Goal: Task Accomplishment & Management: Manage account settings

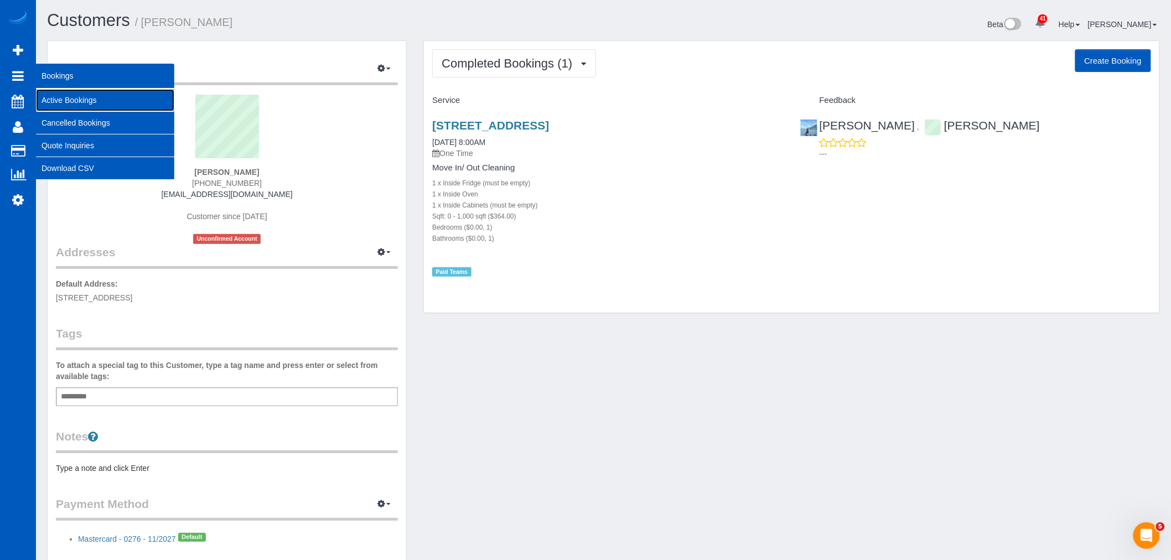
click at [74, 98] on link "Active Bookings" at bounding box center [105, 100] width 138 height 22
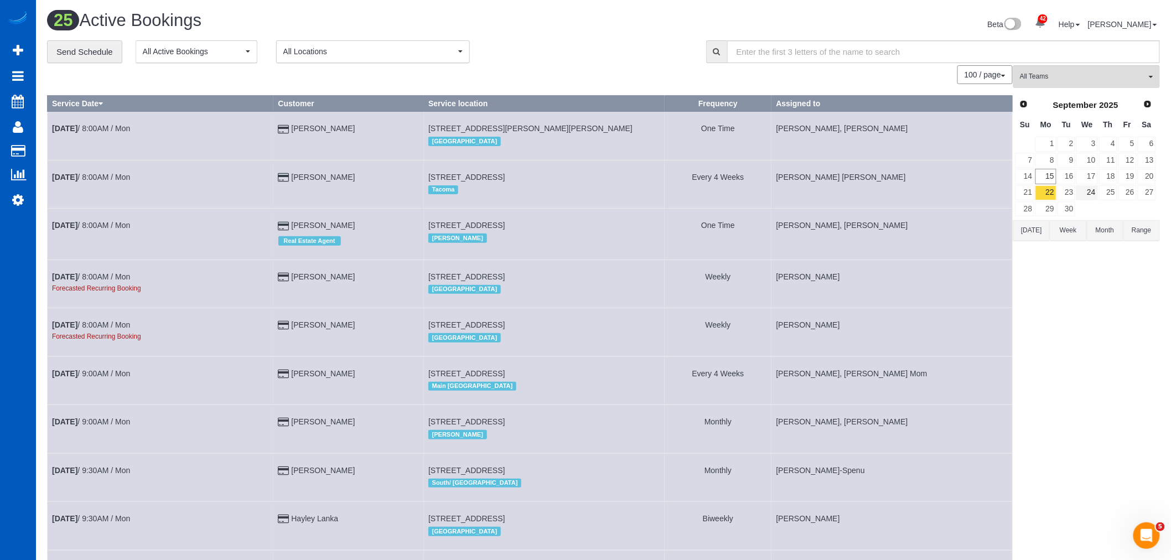
click at [1077, 185] on td "24" at bounding box center [1087, 193] width 22 height 16
click at [1071, 178] on link "16" at bounding box center [1067, 176] width 18 height 15
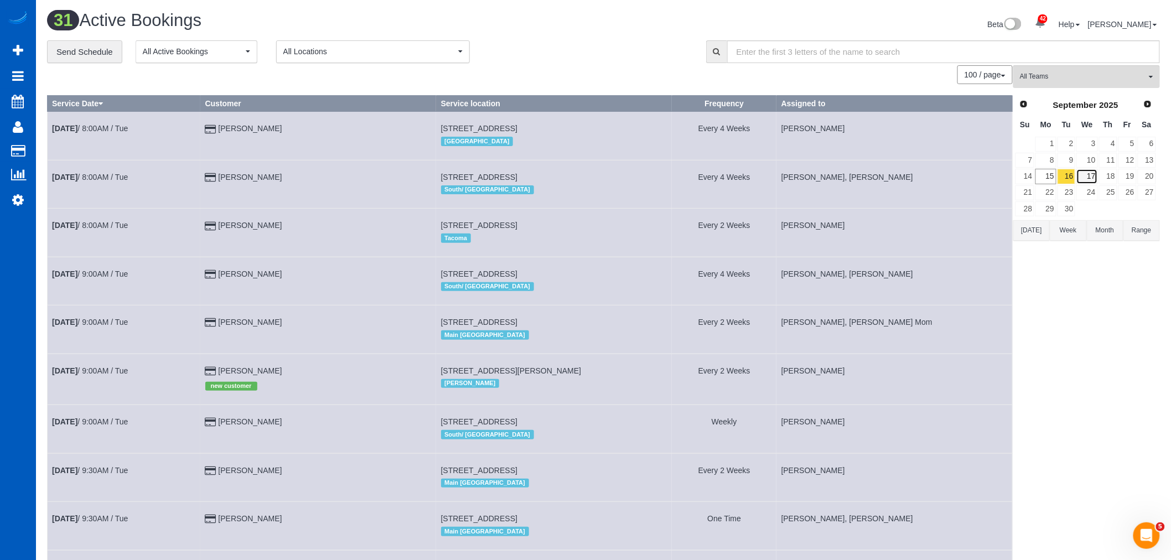
click at [1096, 184] on link "17" at bounding box center [1087, 176] width 21 height 15
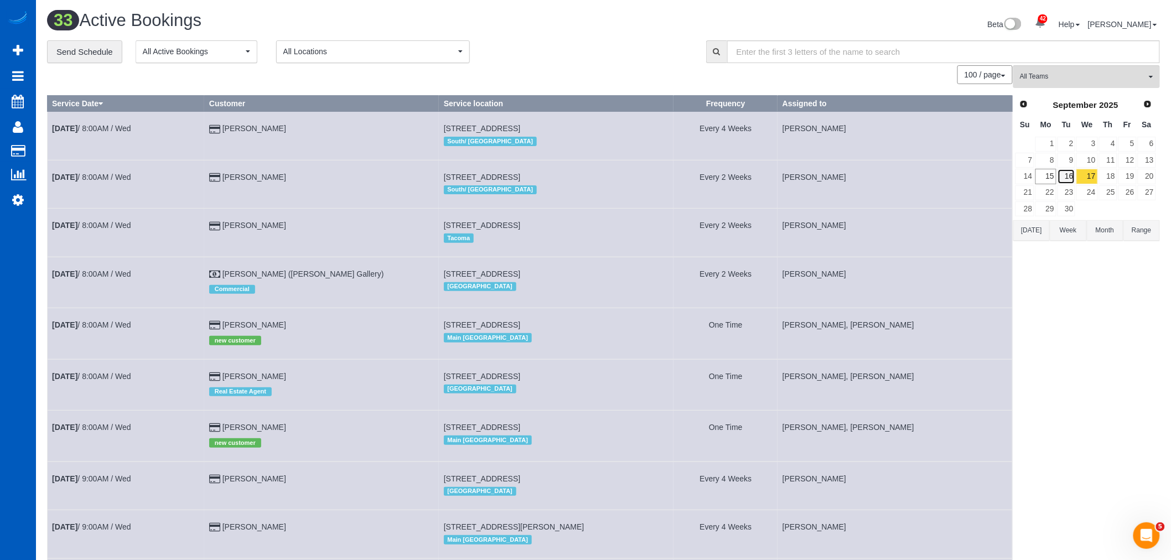
click at [1072, 182] on link "16" at bounding box center [1067, 176] width 18 height 15
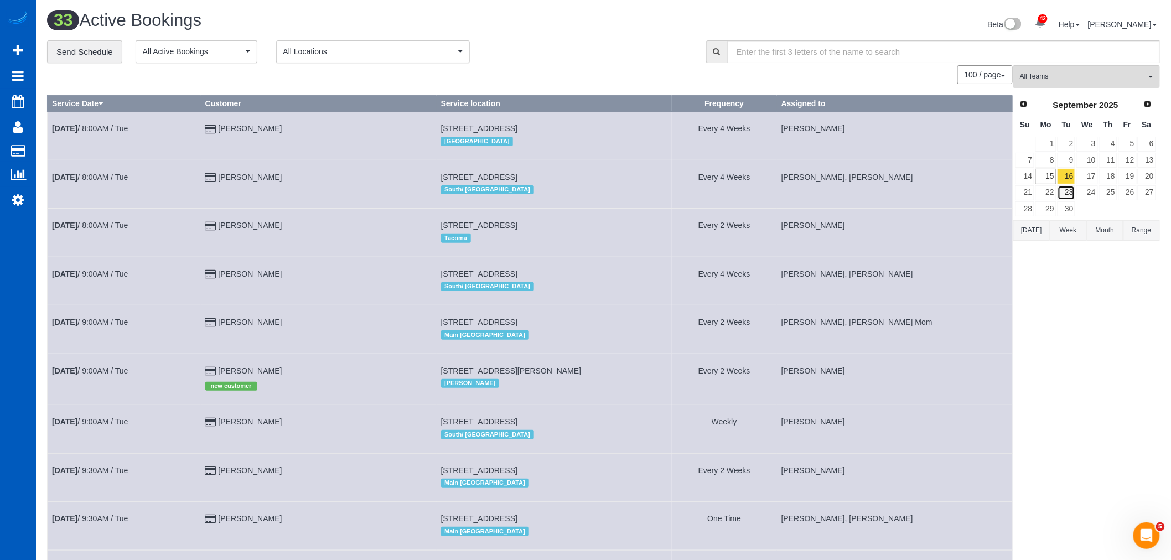
click at [1070, 191] on link "23" at bounding box center [1067, 192] width 18 height 15
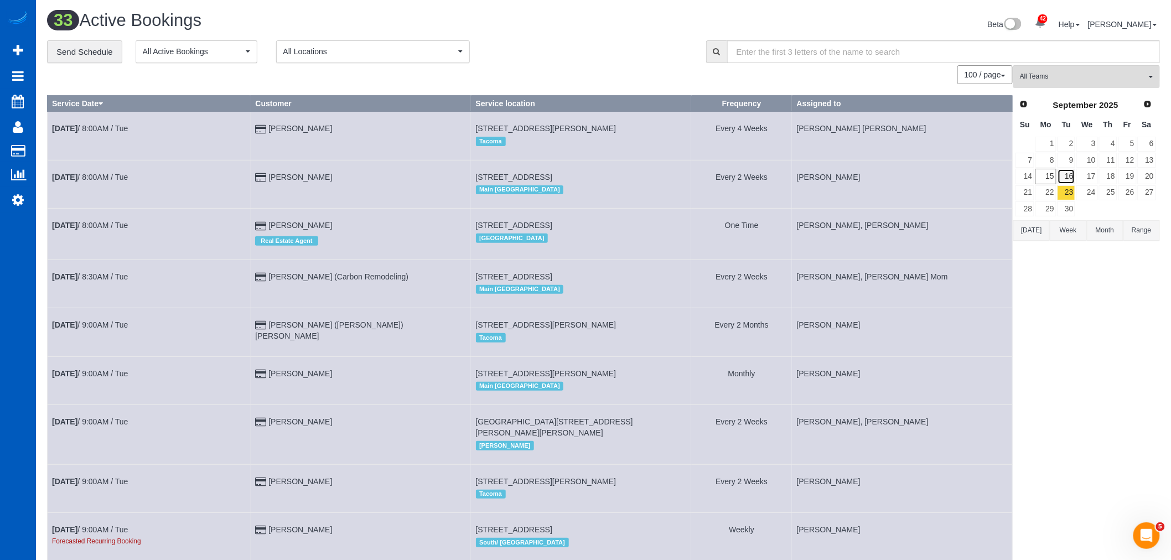
click at [1070, 178] on link "16" at bounding box center [1067, 176] width 18 height 15
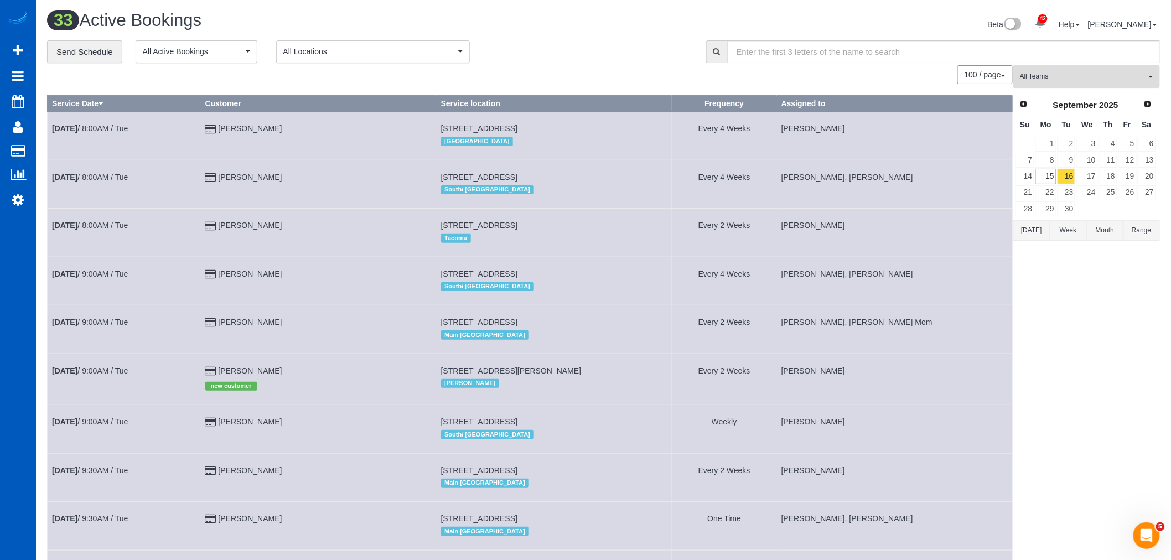
click at [1046, 81] on span "All Teams" at bounding box center [1083, 76] width 126 height 9
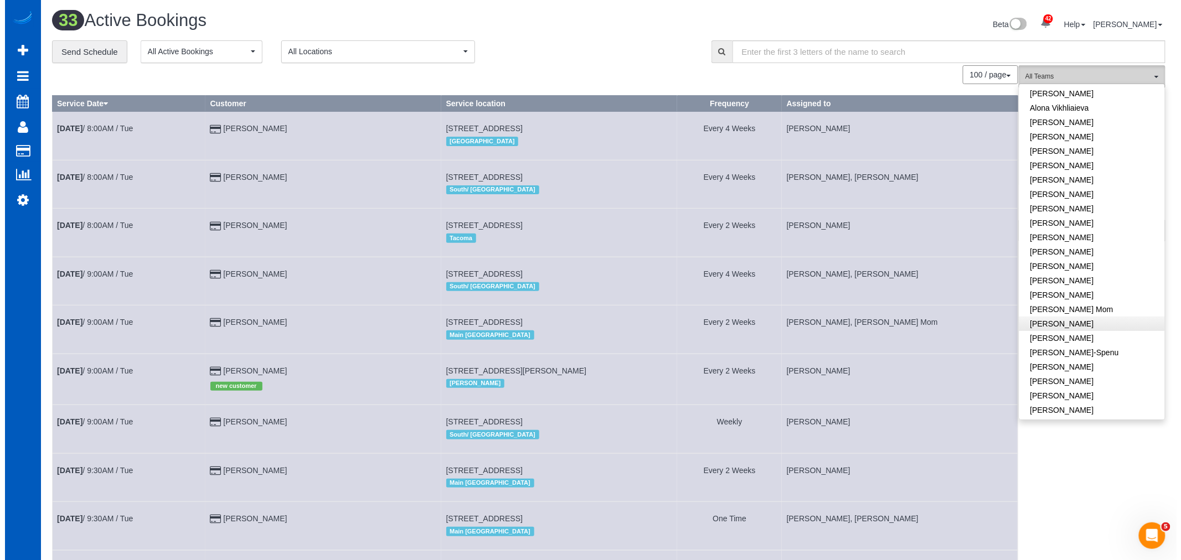
scroll to position [61, 0]
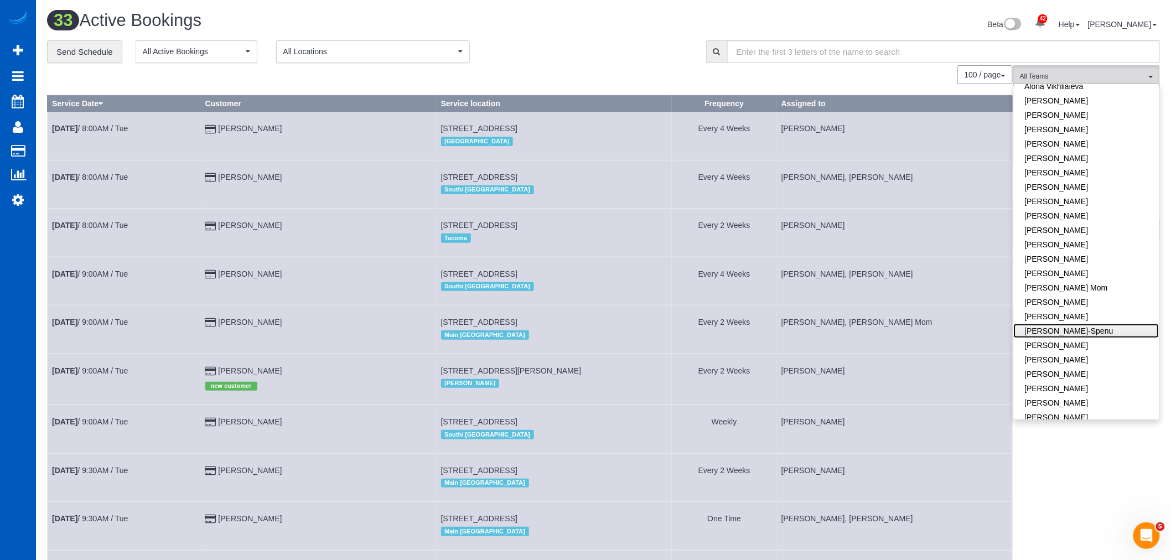
click at [1087, 331] on link "Iryna Kuzmenko-Spenu" at bounding box center [1087, 331] width 146 height 14
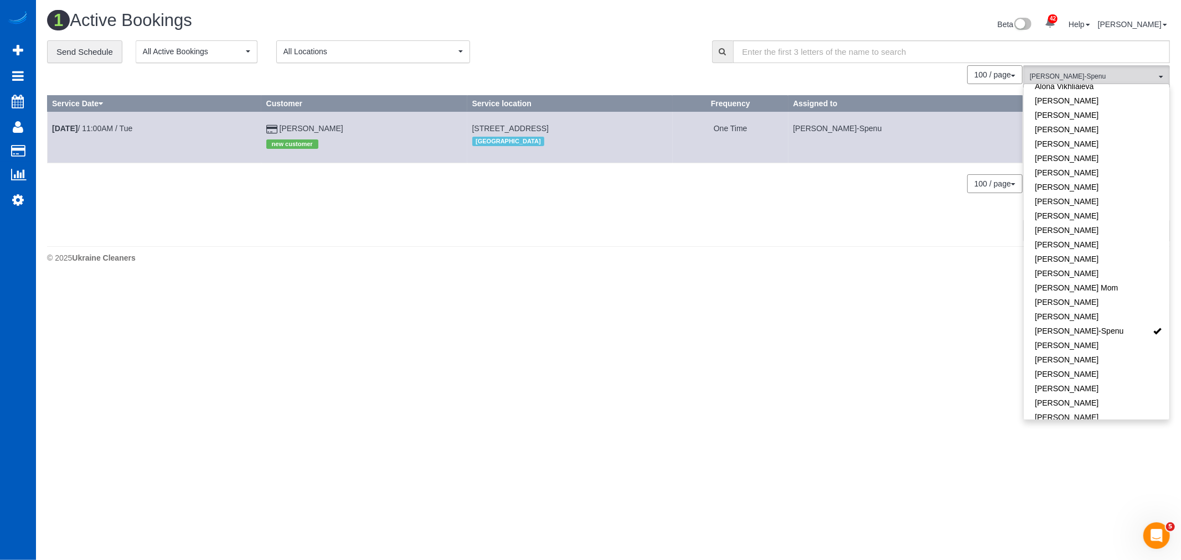
click at [514, 276] on div "1 Active Bookings Beta 42 Your Notifications You have 0 alerts × You have 1 to …" at bounding box center [608, 140] width 1145 height 280
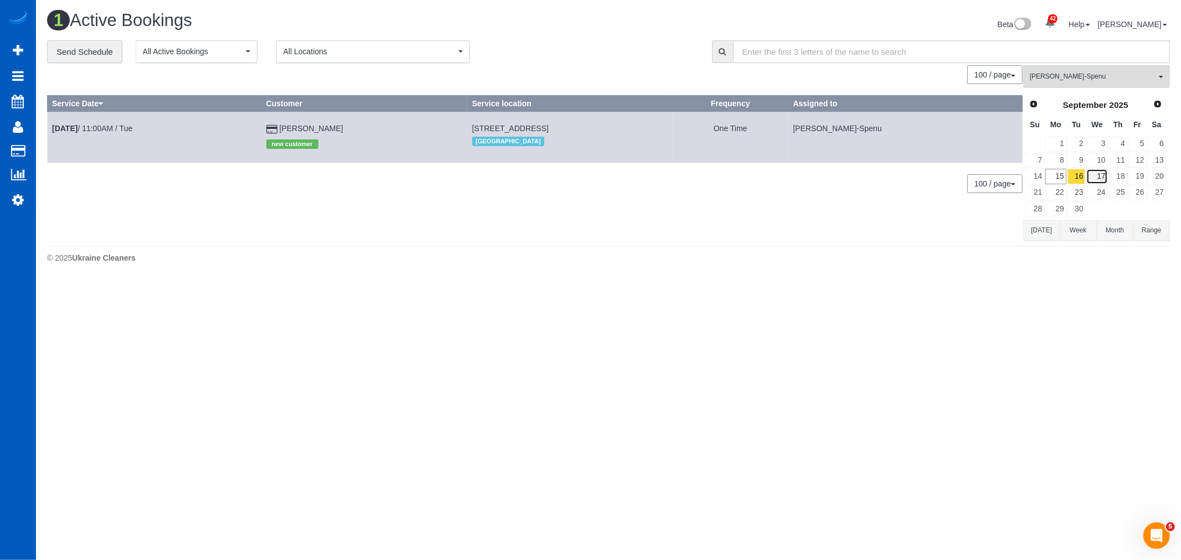
click at [1094, 179] on link "17" at bounding box center [1096, 176] width 21 height 15
click at [1078, 178] on link "16" at bounding box center [1076, 176] width 18 height 15
click at [1056, 176] on link "15" at bounding box center [1055, 176] width 20 height 15
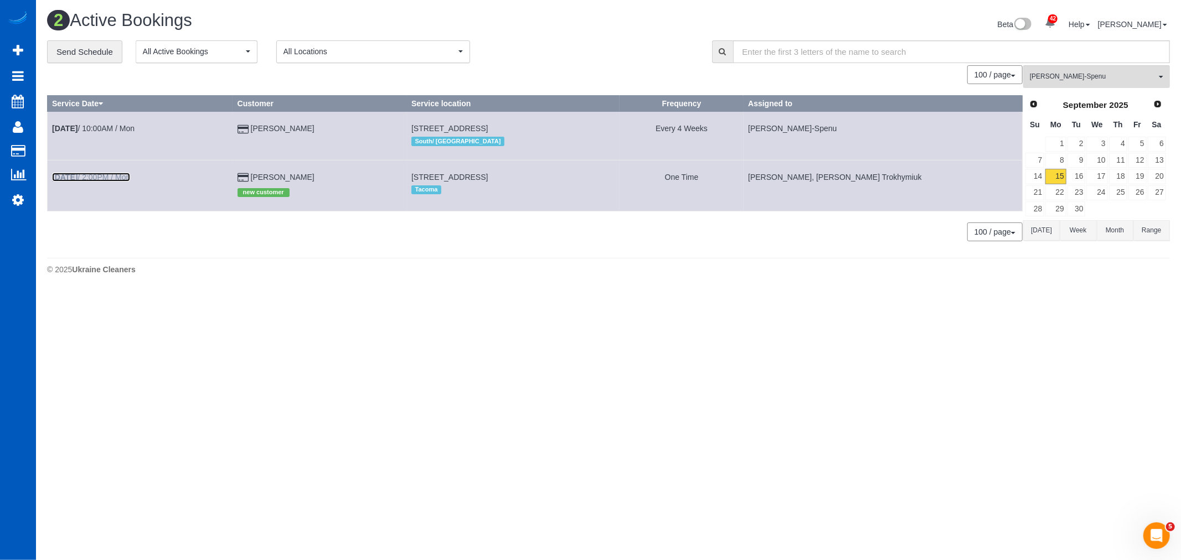
click at [95, 180] on link "Sep 15th / 2:00PM / Mon" at bounding box center [91, 177] width 78 height 9
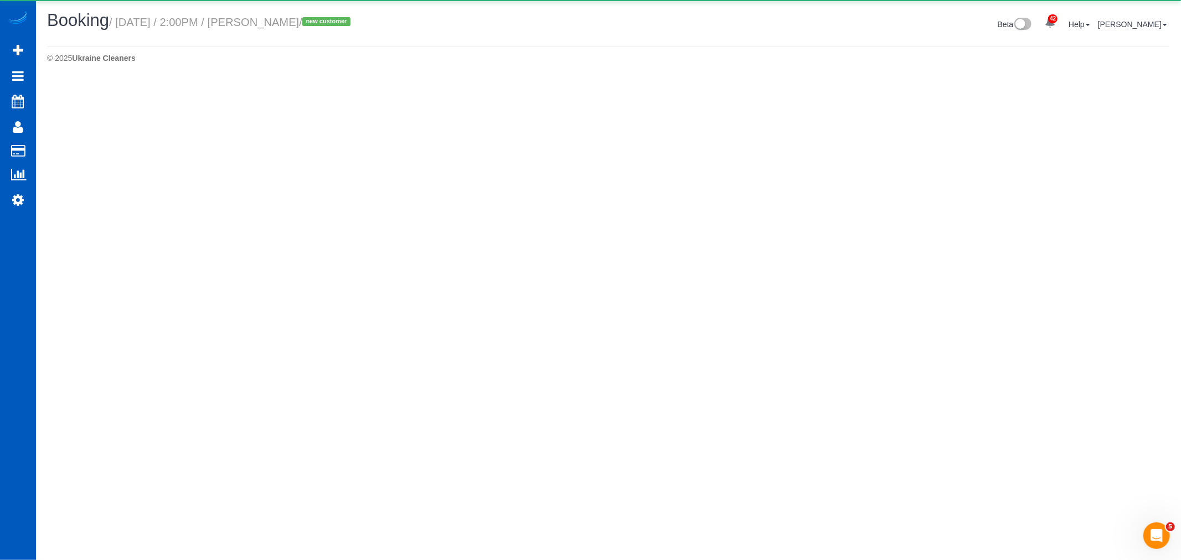
select select "WA"
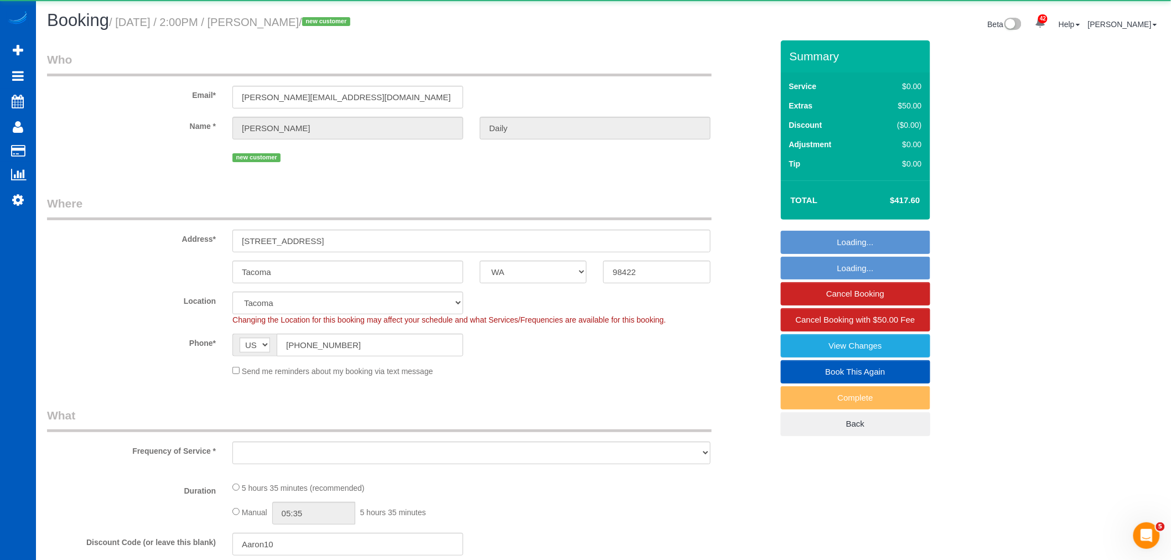
select select "object:22030"
select select "string:fspay-b3290530-11da-4029-b833-e1e8dfd20222"
select select "spot60"
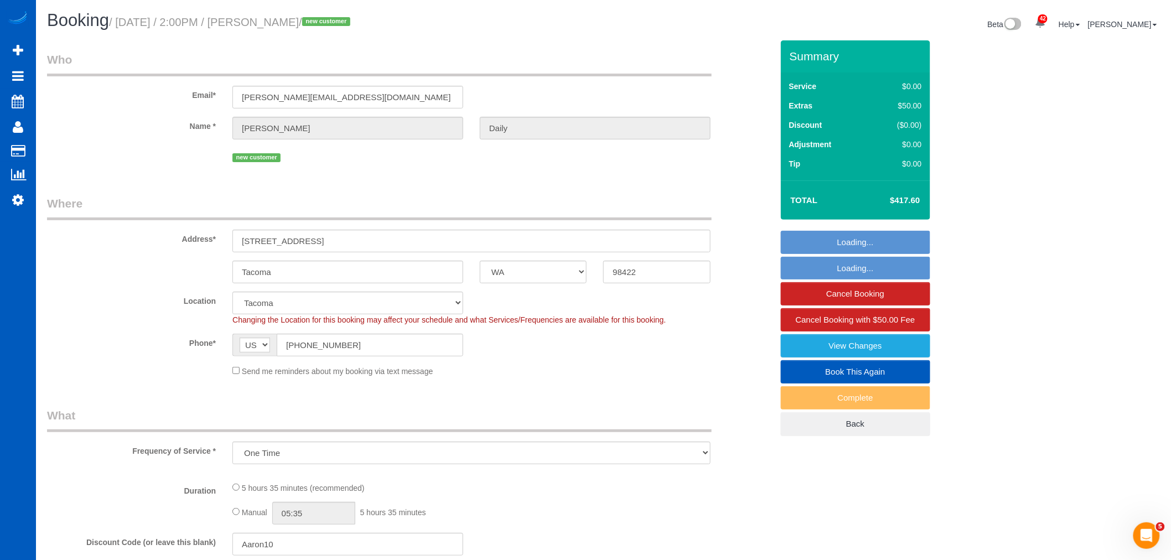
select select "object:22137"
select select "199"
select select "1001"
select select "4"
select select "2"
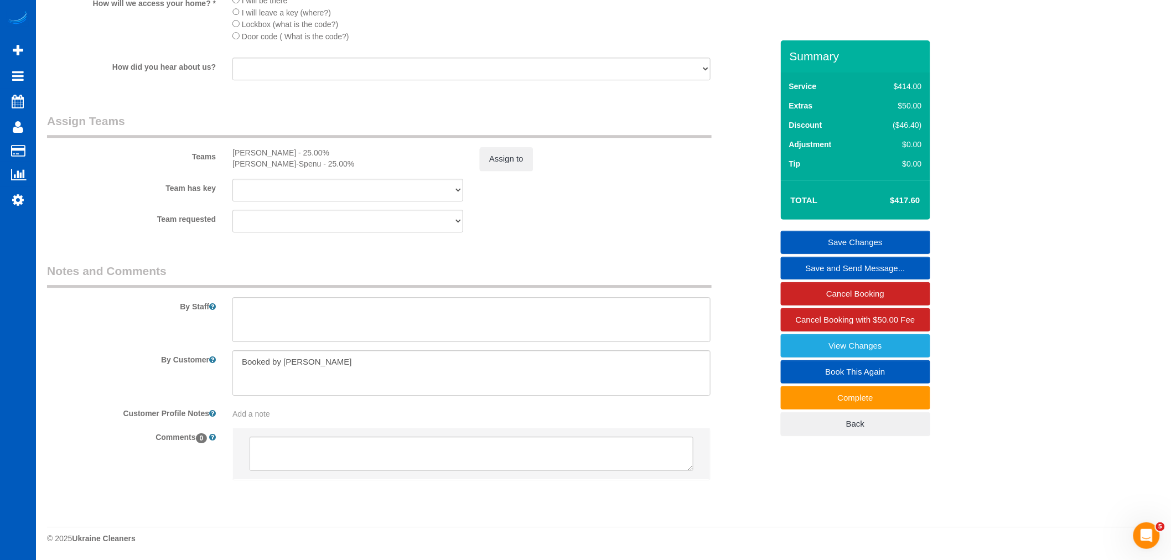
scroll to position [1344, 0]
click at [411, 311] on textarea at bounding box center [472, 319] width 478 height 45
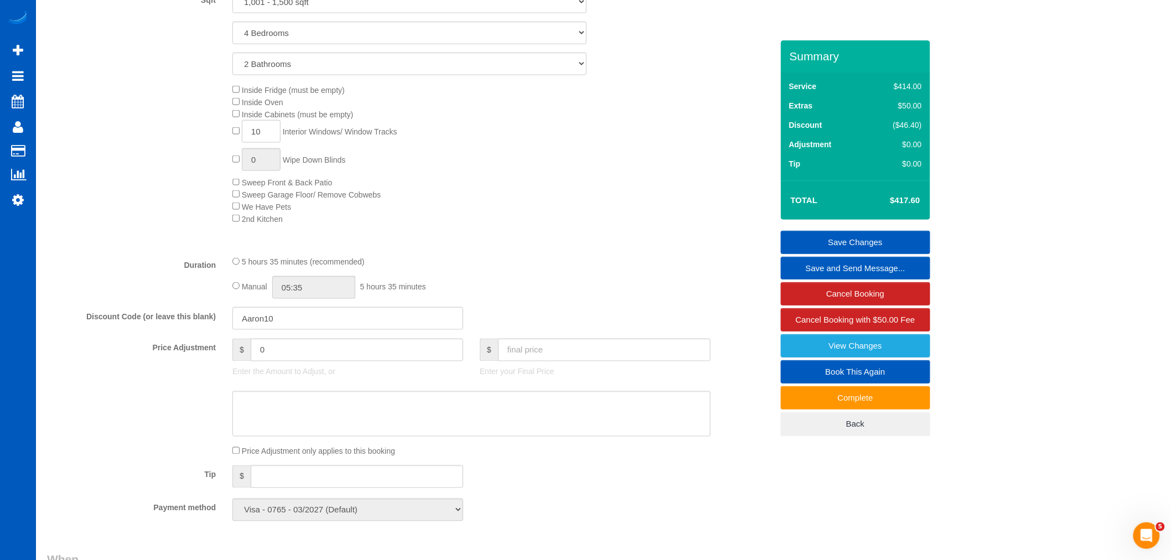
scroll to position [298, 0]
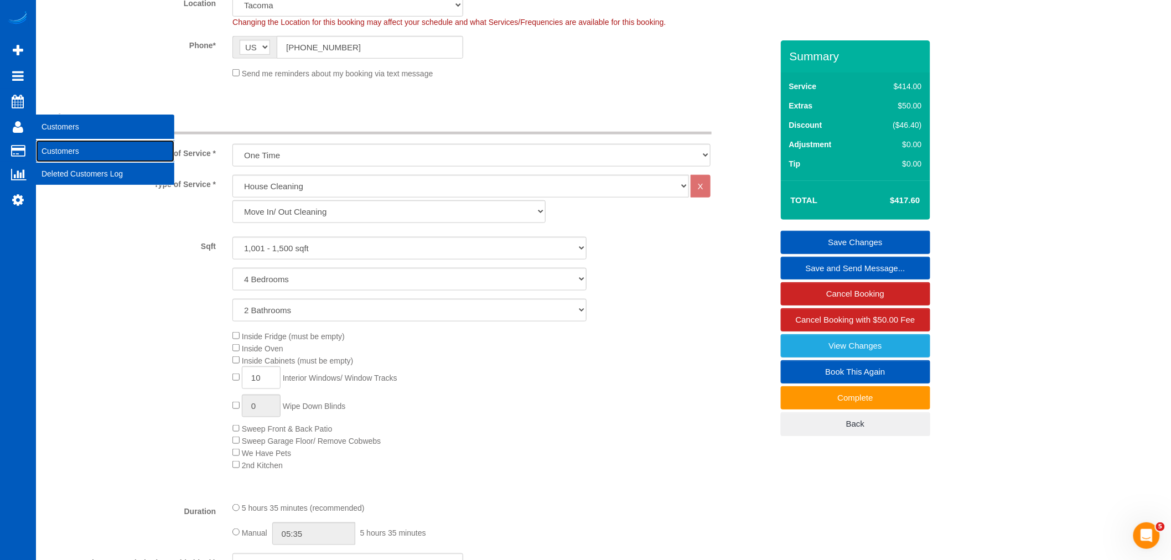
click at [64, 148] on link "Customers" at bounding box center [105, 151] width 138 height 22
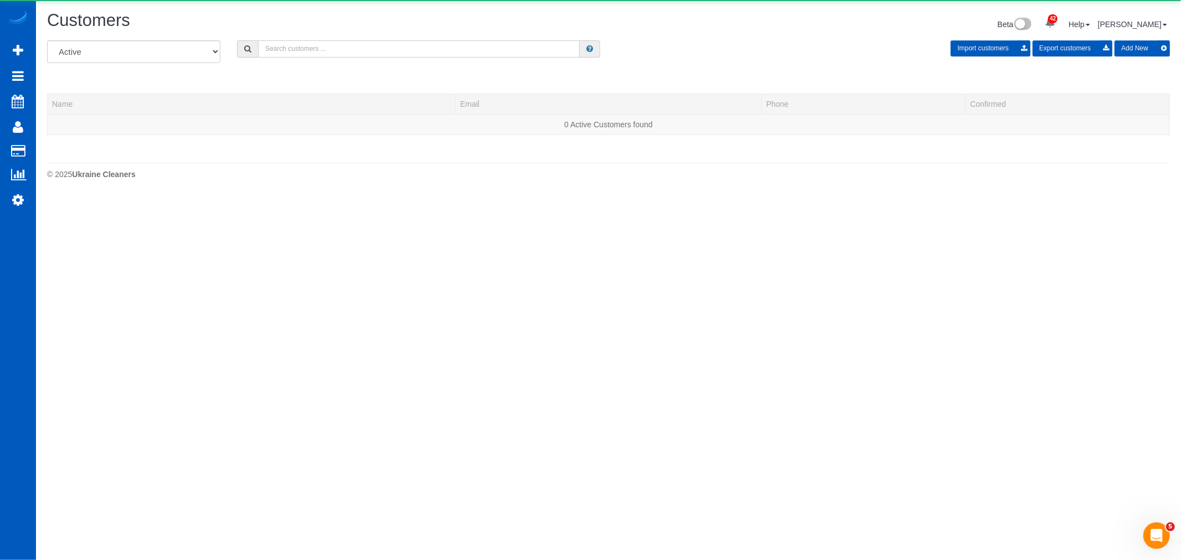
click at [277, 50] on input "text" at bounding box center [419, 48] width 322 height 17
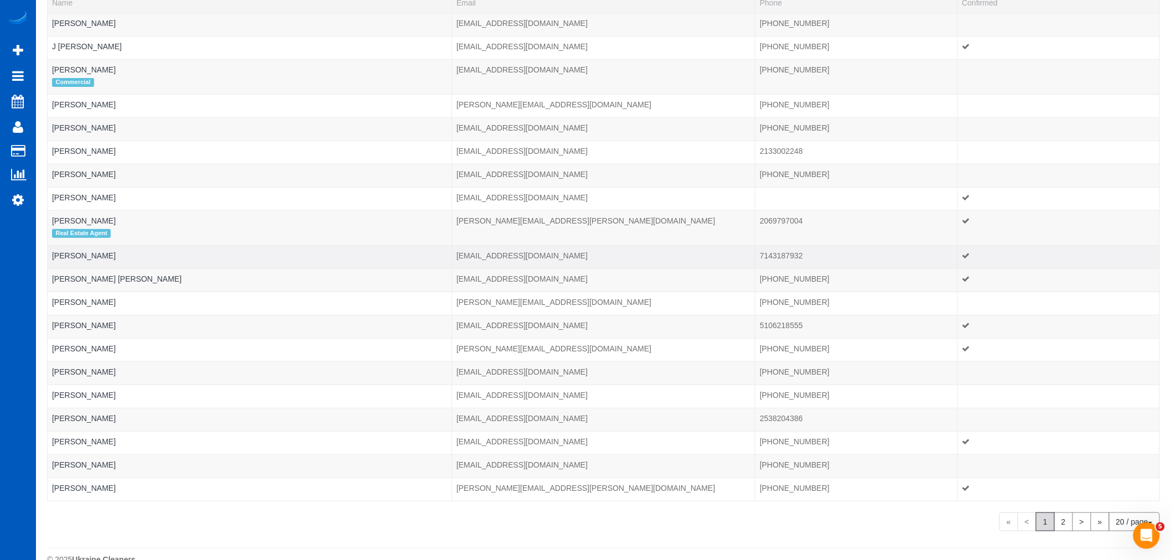
scroll to position [145, 0]
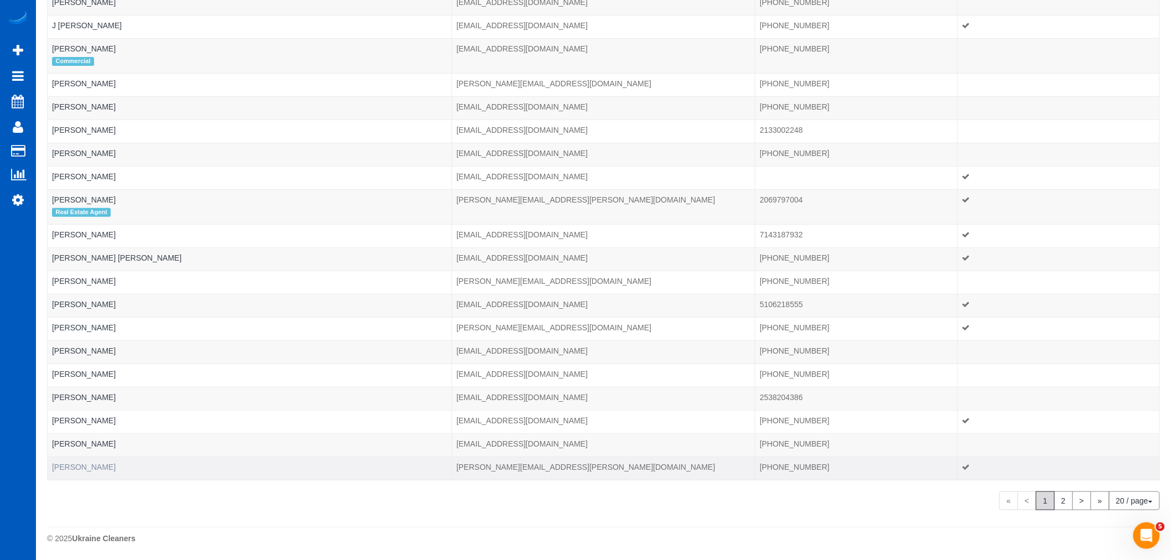
type input "nathan"
click at [84, 467] on link "Nathan Allen" at bounding box center [84, 467] width 64 height 9
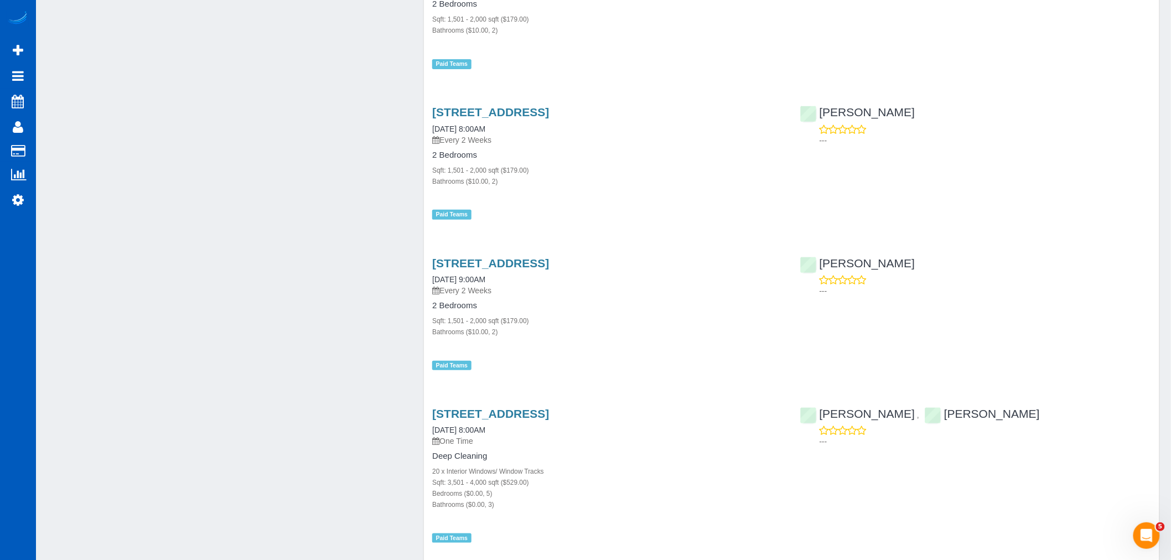
scroll to position [1962, 0]
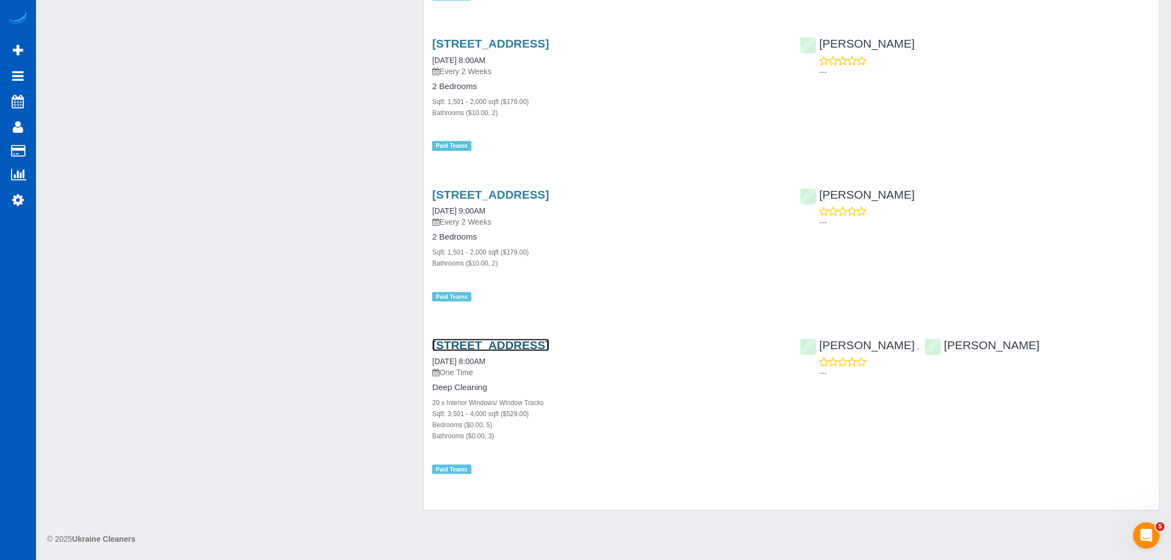
click at [472, 347] on link "5031 S Dearborn Ln, Spokane, WA 99223" at bounding box center [490, 345] width 117 height 13
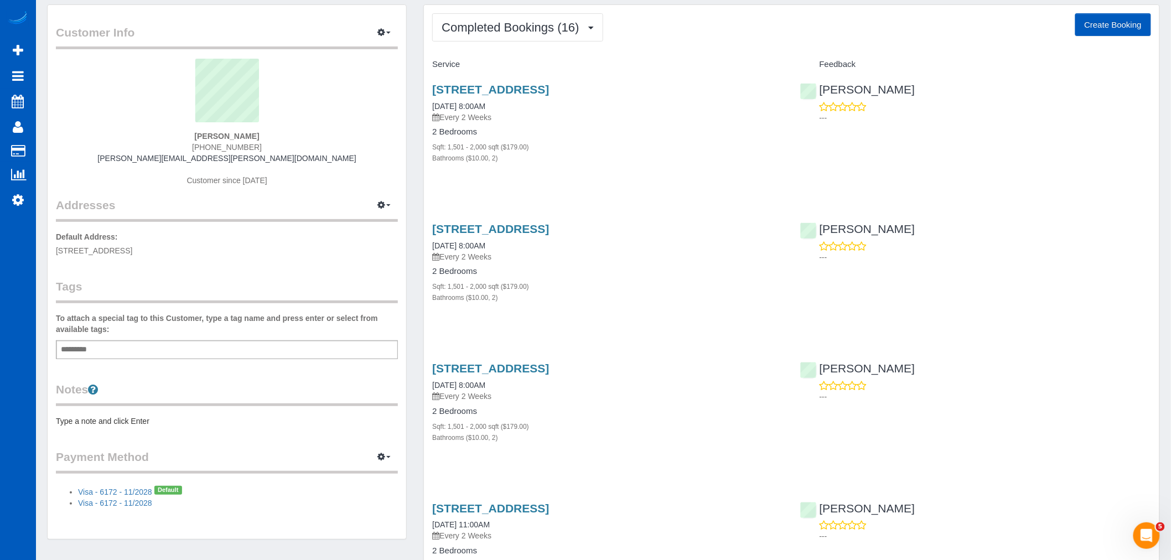
scroll to position [0, 0]
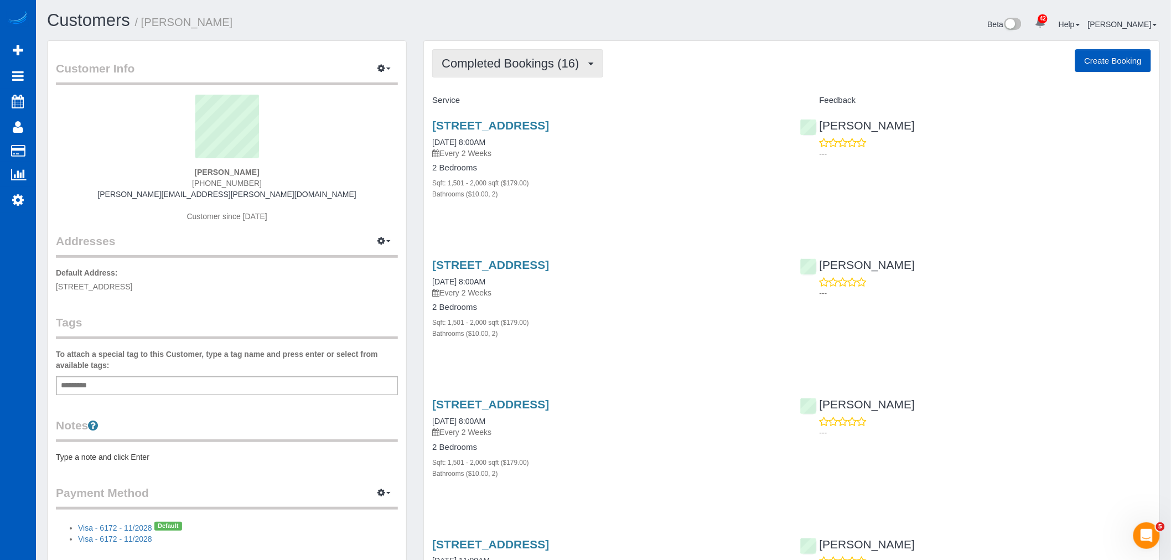
click at [497, 68] on span "Completed Bookings (16)" at bounding box center [513, 63] width 143 height 14
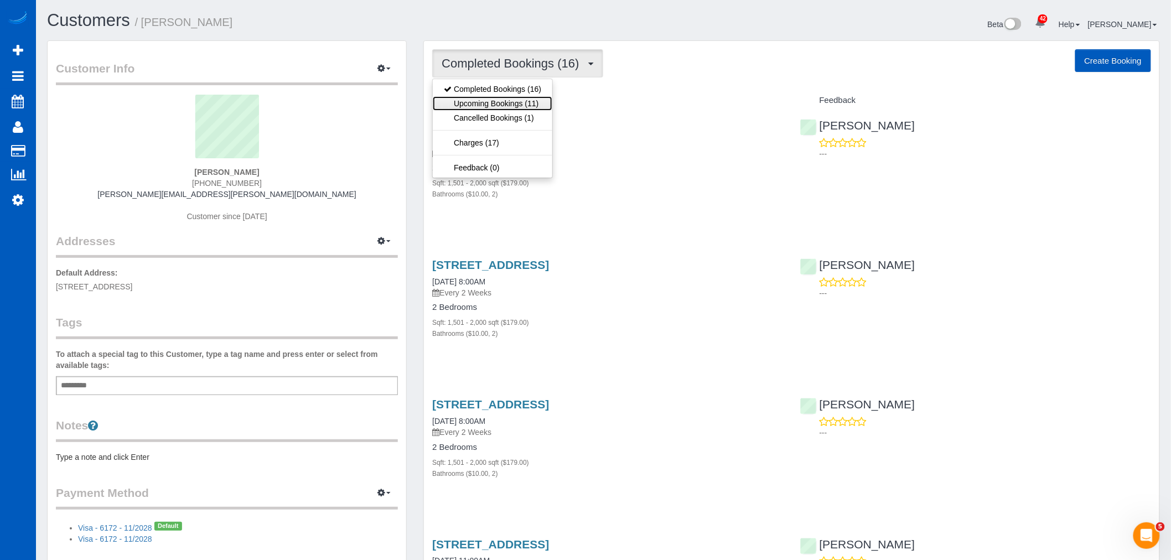
click at [488, 101] on link "Upcoming Bookings (11)" at bounding box center [493, 103] width 120 height 14
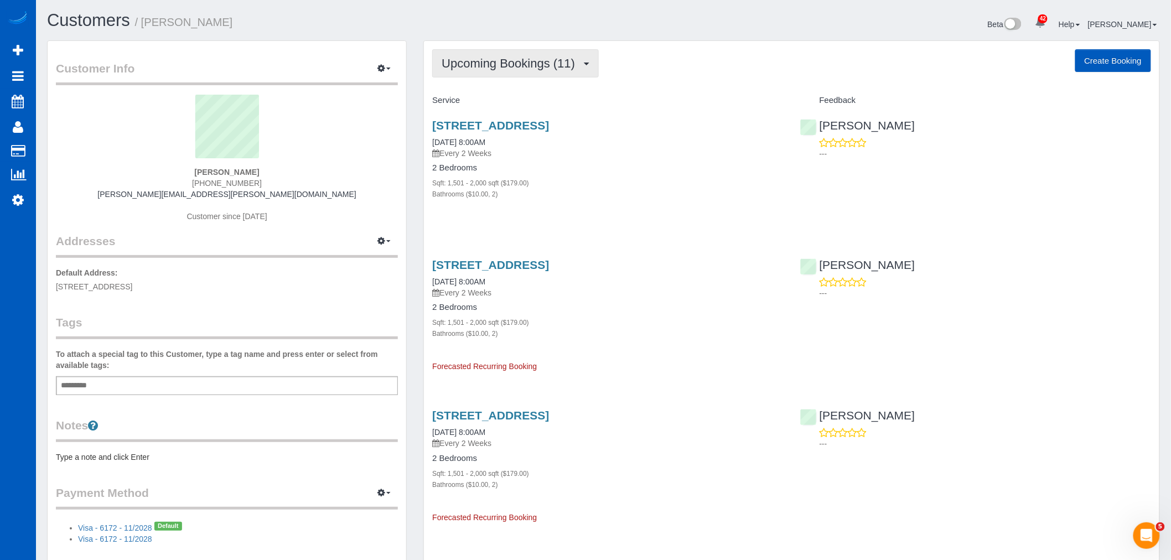
click at [487, 63] on span "Upcoming Bookings (11)" at bounding box center [511, 63] width 139 height 14
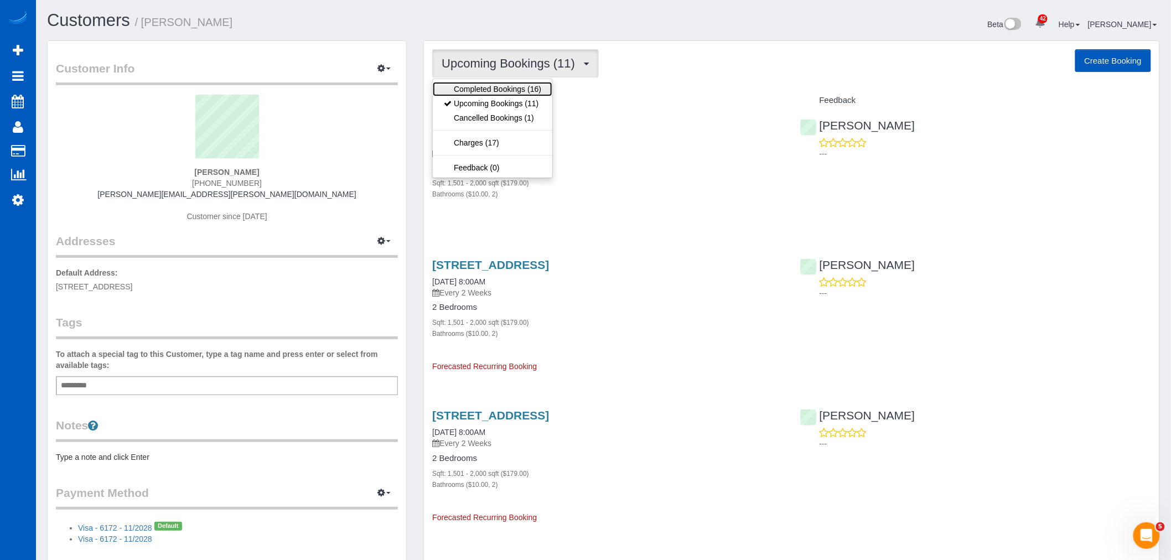
click at [497, 86] on link "Completed Bookings (16)" at bounding box center [493, 89] width 120 height 14
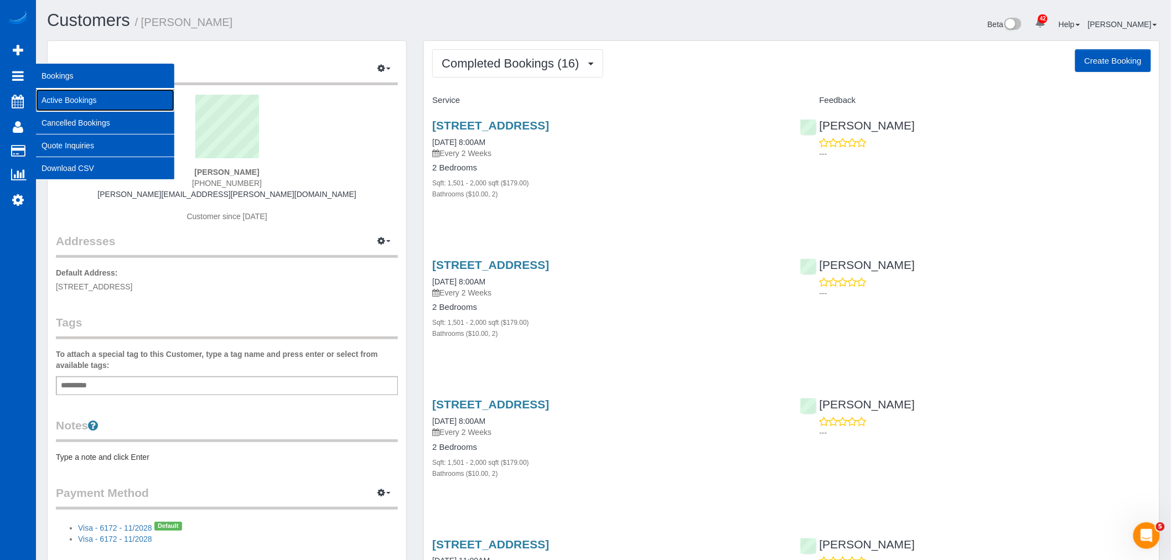
click at [76, 100] on link "Active Bookings" at bounding box center [105, 100] width 138 height 22
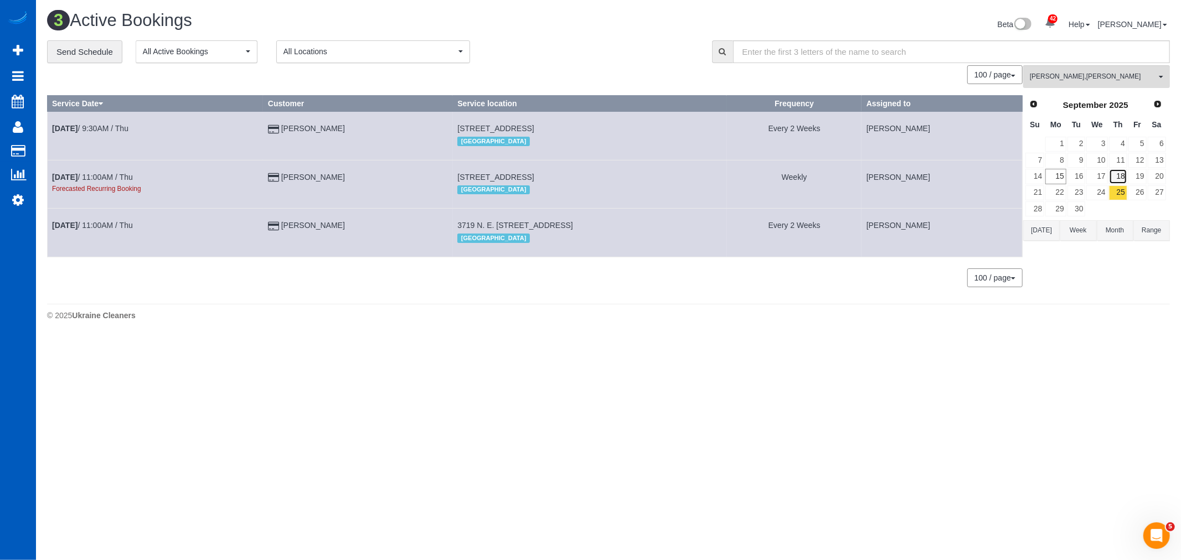
click at [1120, 172] on link "18" at bounding box center [1118, 176] width 18 height 15
click at [1109, 81] on span "Irina Dunaeva , Oksana Kosiuk" at bounding box center [1093, 76] width 126 height 9
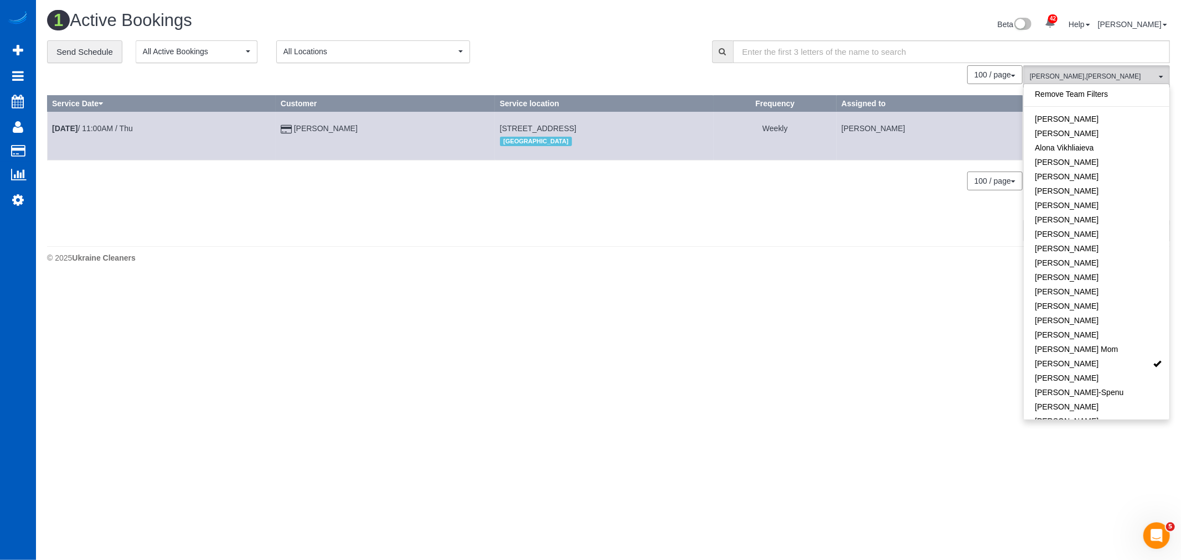
click at [1078, 85] on div "Remove Team Filters Alina Kruchok Alona Tarasiuk Alona Vikhliaieva Anastasiia D…" at bounding box center [1096, 252] width 147 height 336
click at [1066, 258] on link "Mariia Syrotiuk" at bounding box center [1097, 258] width 146 height 14
click at [575, 267] on footer "© 2025 Ukraine Cleaners" at bounding box center [608, 257] width 1123 height 22
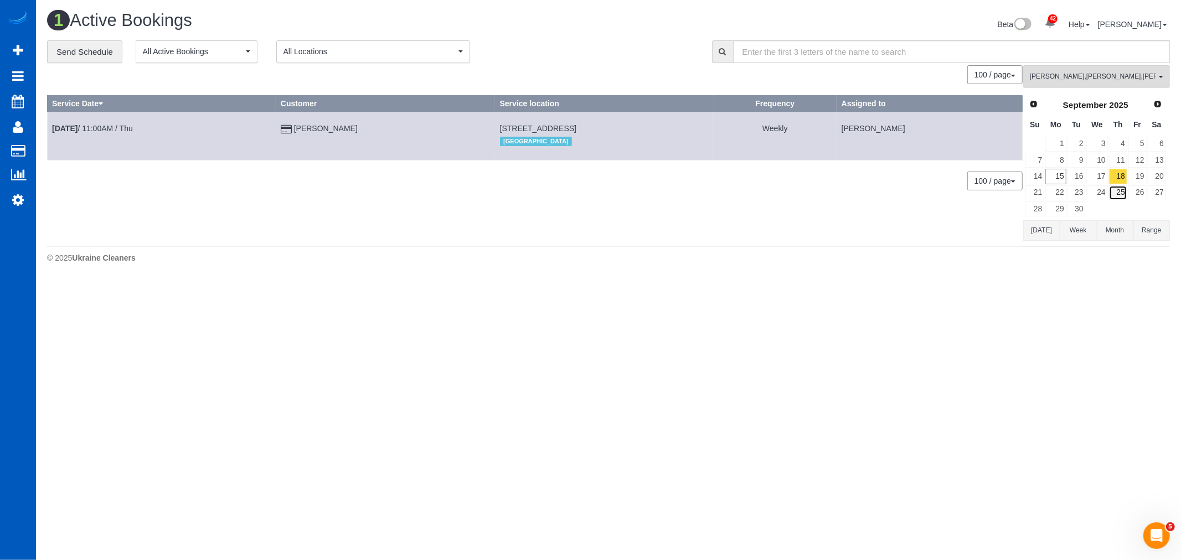
click at [1111, 194] on link "25" at bounding box center [1118, 192] width 18 height 15
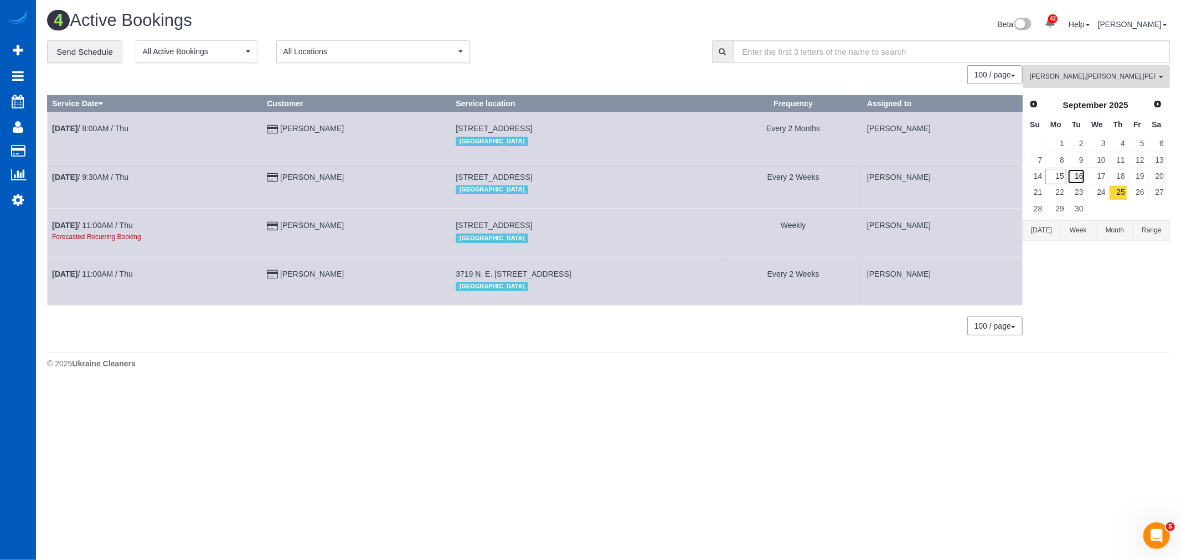
click at [1072, 172] on link "16" at bounding box center [1076, 176] width 18 height 15
click at [1063, 91] on div "Irina Dunaeva , Mariia Syrotiuk , Oksana Kosiuk All Teams Remove Team Filters A…" at bounding box center [1096, 205] width 147 height 281
click at [1066, 84] on button "Irina Dunaeva , Mariia Syrotiuk , Oksana Kosiuk All Teams" at bounding box center [1096, 76] width 147 height 23
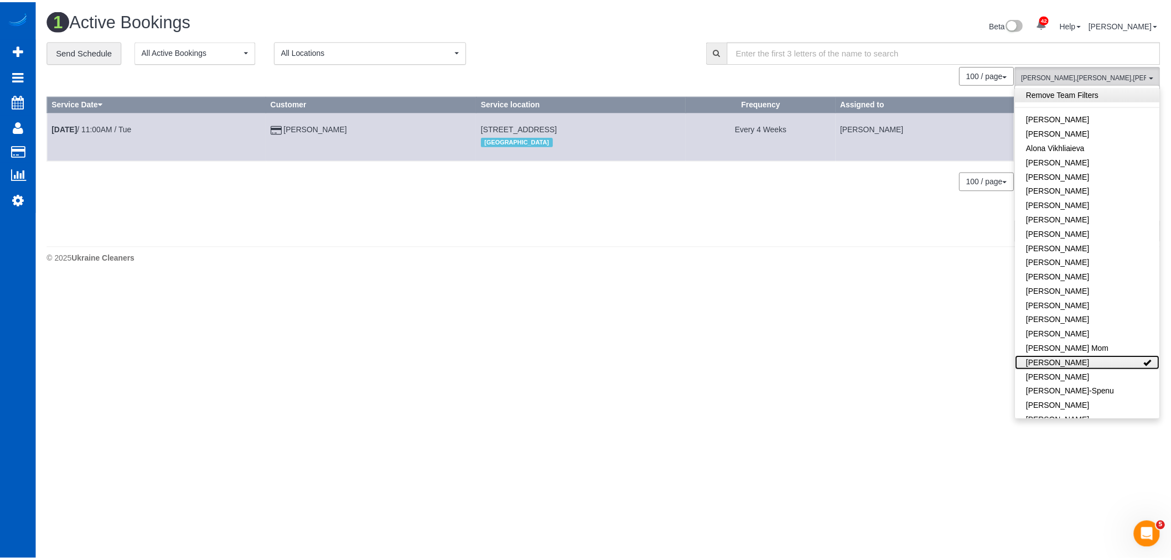
scroll to position [0, 0]
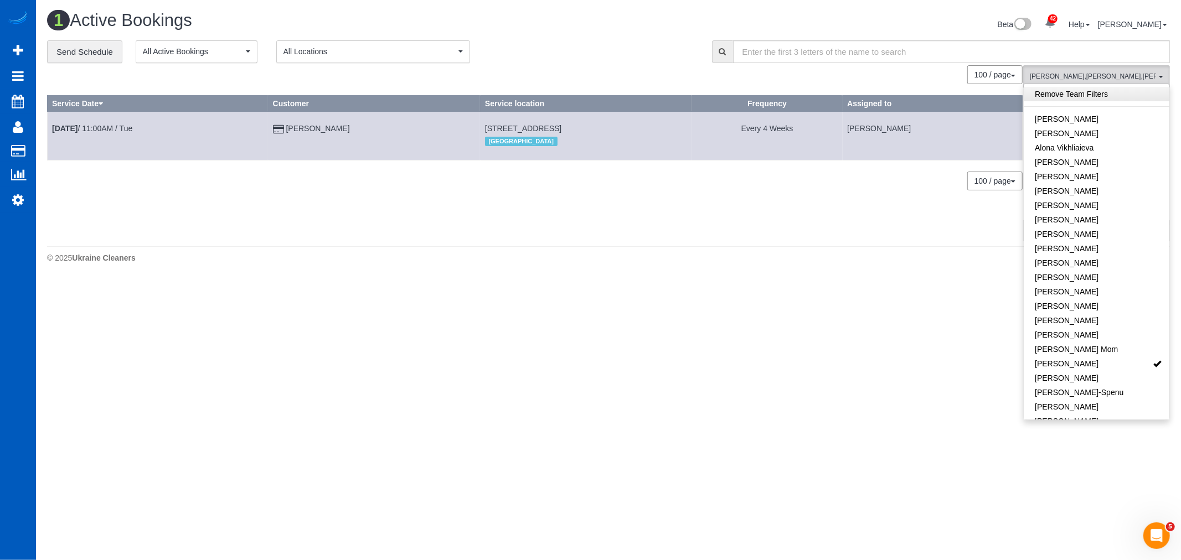
click at [1066, 96] on link "Remove Team Filters" at bounding box center [1097, 94] width 146 height 14
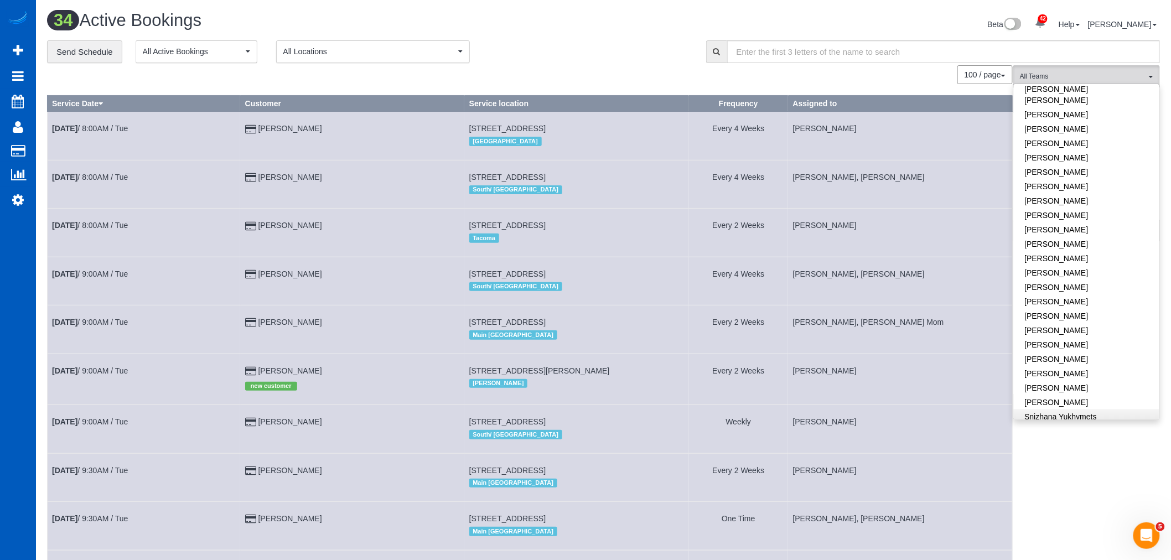
scroll to position [554, 0]
click at [1062, 159] on link "Oksana Kosiuk" at bounding box center [1087, 166] width 146 height 14
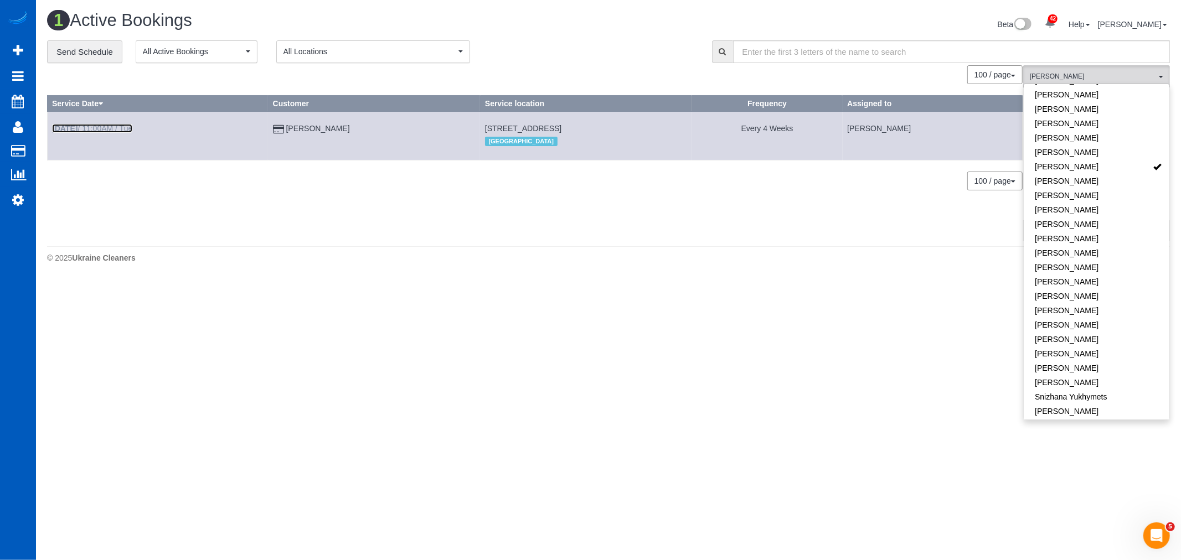
click at [91, 128] on link "Sep 16th / 11:00AM / Tue" at bounding box center [92, 128] width 80 height 9
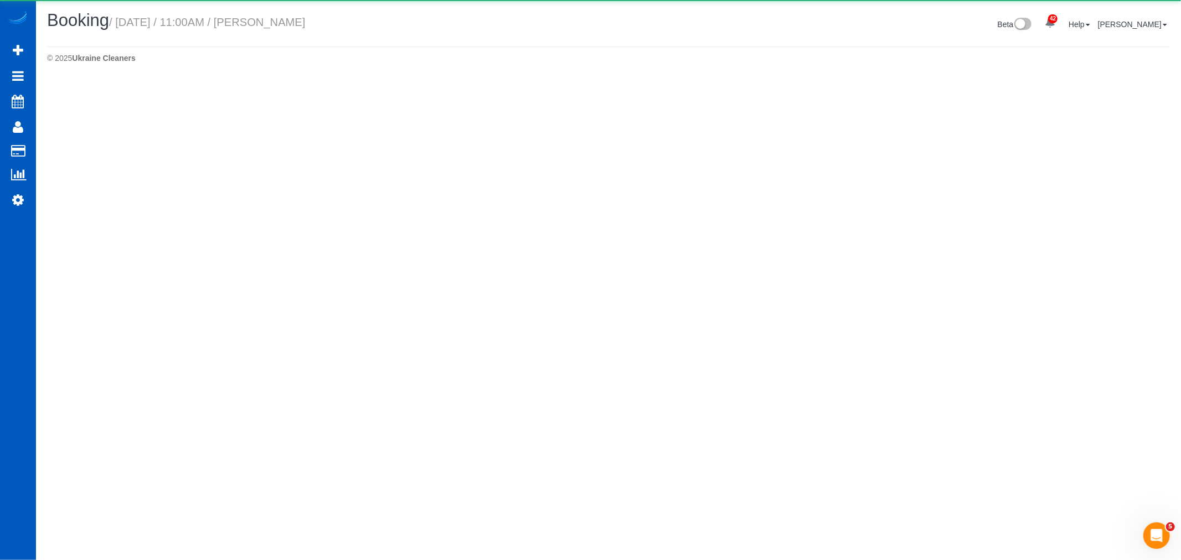
select select "OR"
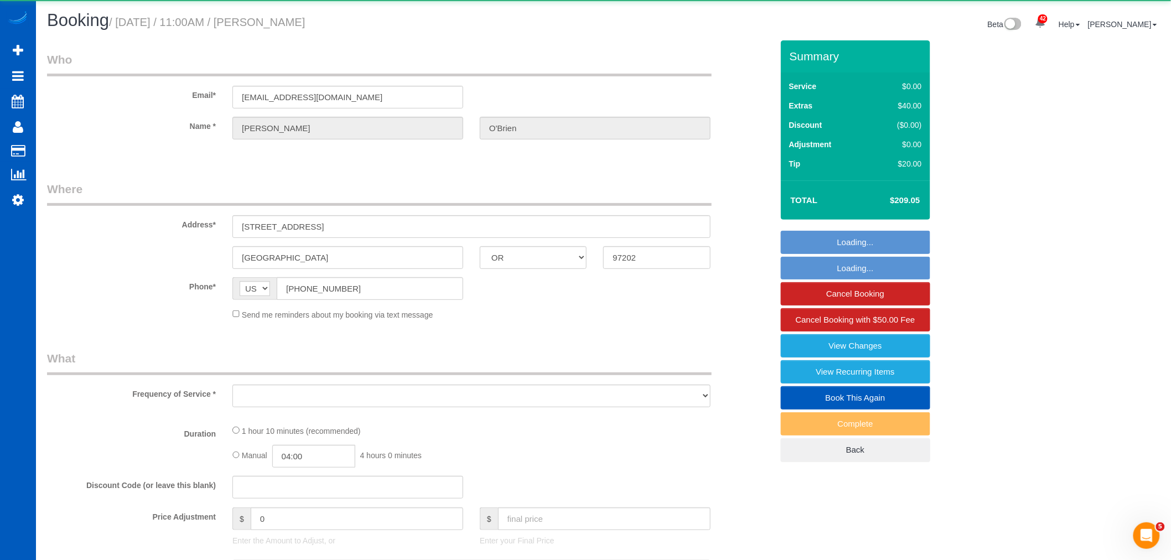
select select "object:26321"
select select "string:fspay-b9452117-a571-49f0-82a8-7604a0a2c881"
select select "199"
select select "spot71"
select select "number:8"
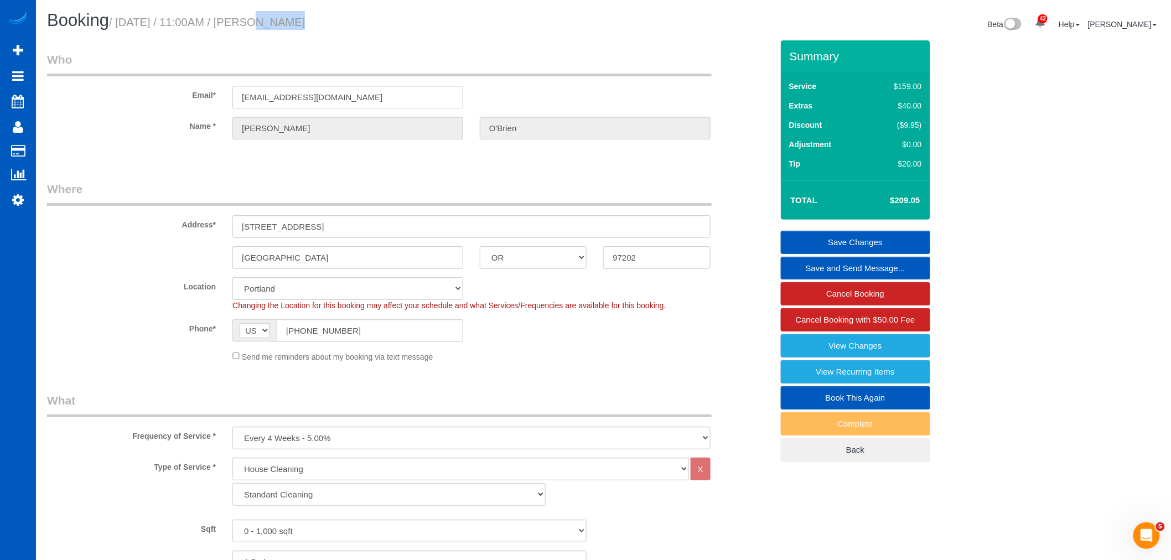
drag, startPoint x: 231, startPoint y: 23, endPoint x: 272, endPoint y: 27, distance: 41.7
click at [272, 27] on small "/ September 16, 2025 / 11:00AM / Lindsey O'Brien" at bounding box center [207, 22] width 196 height 12
click at [239, 19] on small "/ September 16, 2025 / 11:00AM / Lindsey O'Brien" at bounding box center [207, 22] width 196 height 12
drag, startPoint x: 230, startPoint y: 23, endPoint x: 275, endPoint y: 32, distance: 45.7
click at [275, 32] on div "Booking / September 16, 2025 / 11:00AM / Lindsey O'Brien" at bounding box center [321, 23] width 565 height 24
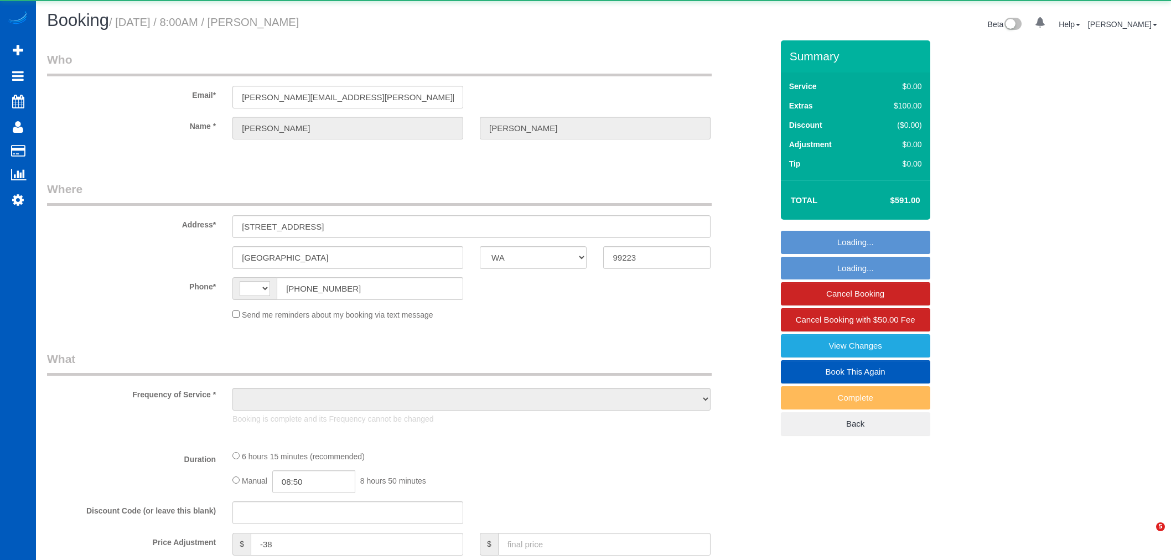
select select "WA"
select select "string:[GEOGRAPHIC_DATA]"
select select "object:820"
select select "string:fspay-ea6b262e-a09e-4389-ae74-09185203784f"
select select "199"
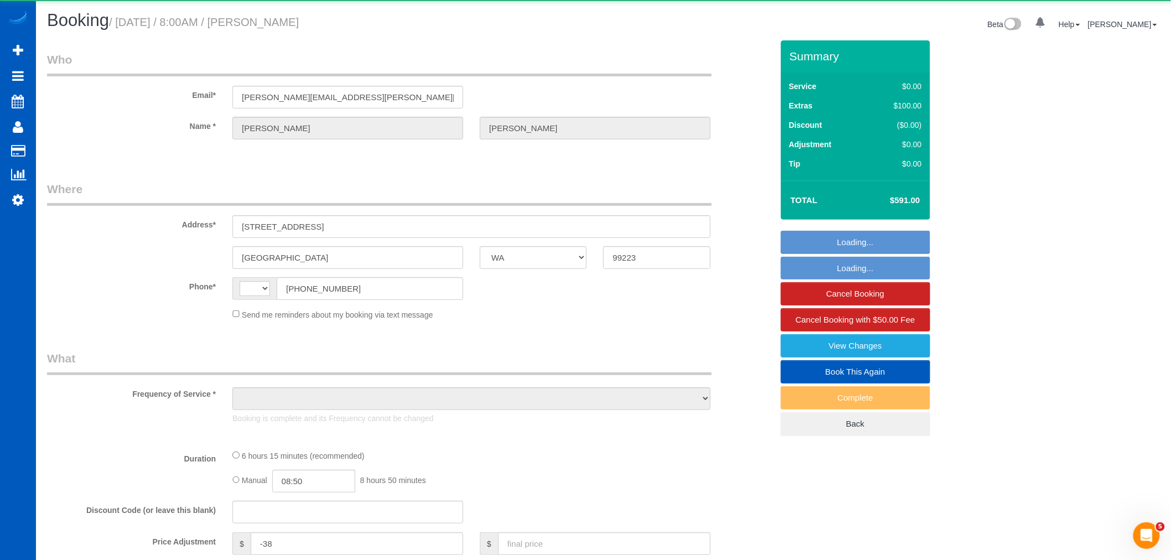
select select "3501"
select select "5"
select select "3"
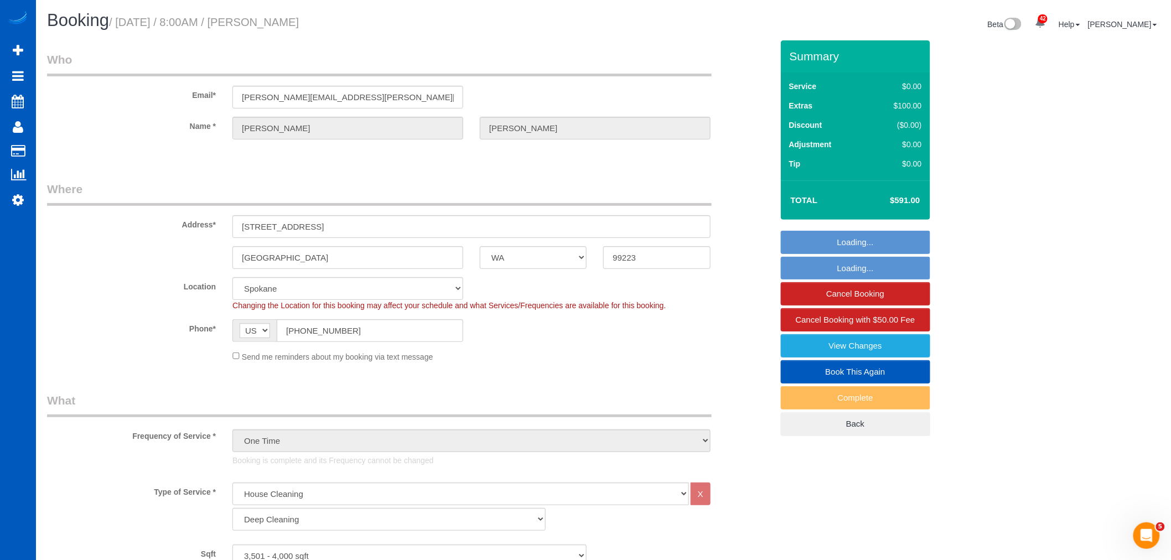
select select "object:1106"
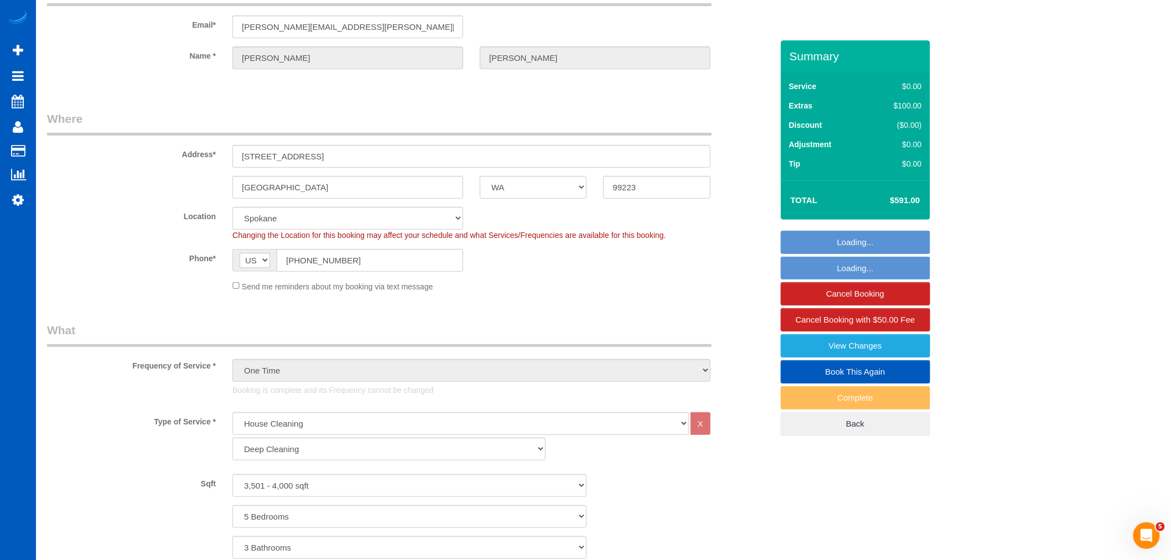
select select "spot1"
select select "3501"
select select "5"
select select "3"
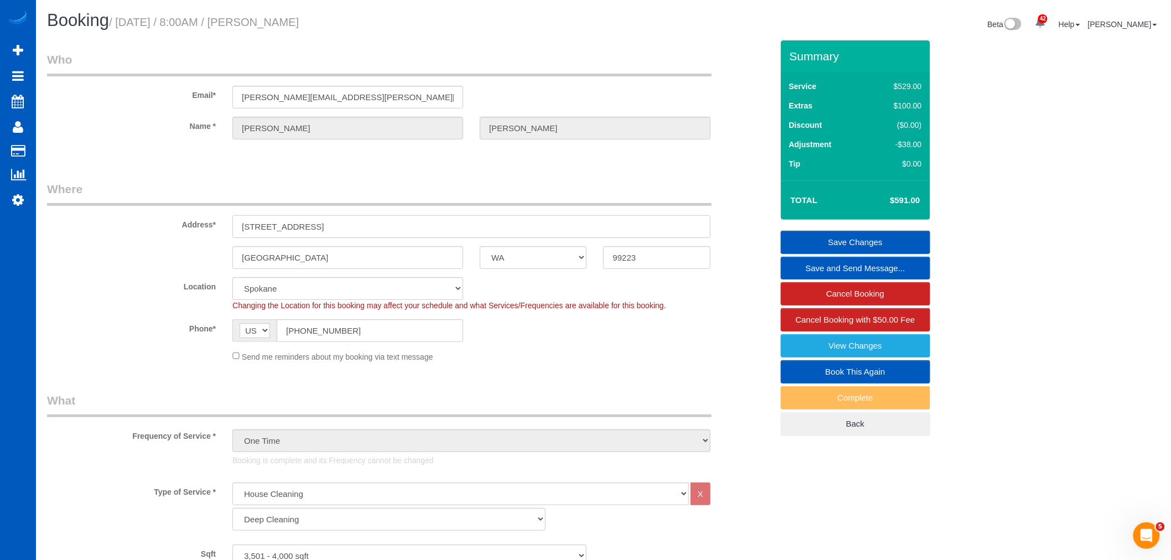
drag, startPoint x: 258, startPoint y: 230, endPoint x: 239, endPoint y: 234, distance: 19.2
click at [239, 234] on input "[STREET_ADDRESS]" at bounding box center [472, 226] width 478 height 23
